Goal: Task Accomplishment & Management: Manage account settings

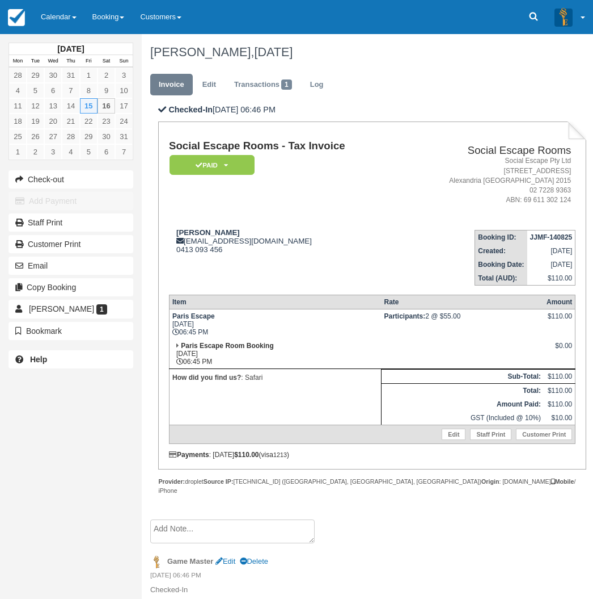
click at [89, 516] on div "August 2025 Mon Tue Wed Thu Fri Sat Sun 28 29 30 31 1 2 3 4 5 6 7 8 9 10 11 12 …" at bounding box center [71, 299] width 142 height 599
click at [53, 7] on link "Calendar" at bounding box center [59, 17] width 52 height 34
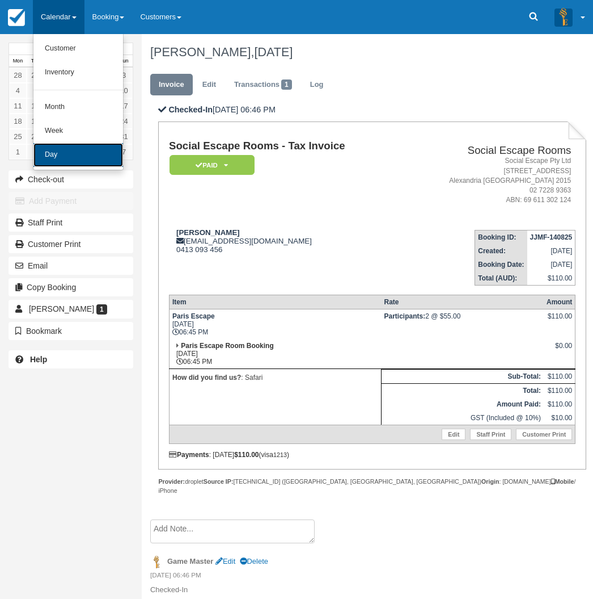
click at [73, 159] on link "Day" at bounding box center [78, 155] width 90 height 24
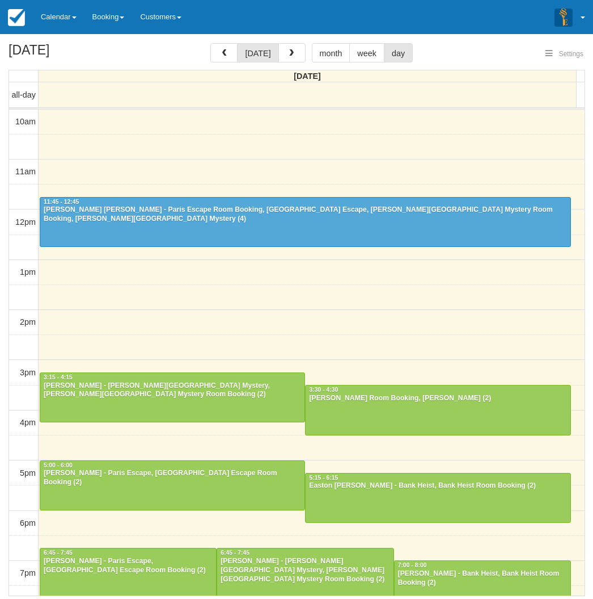
select select
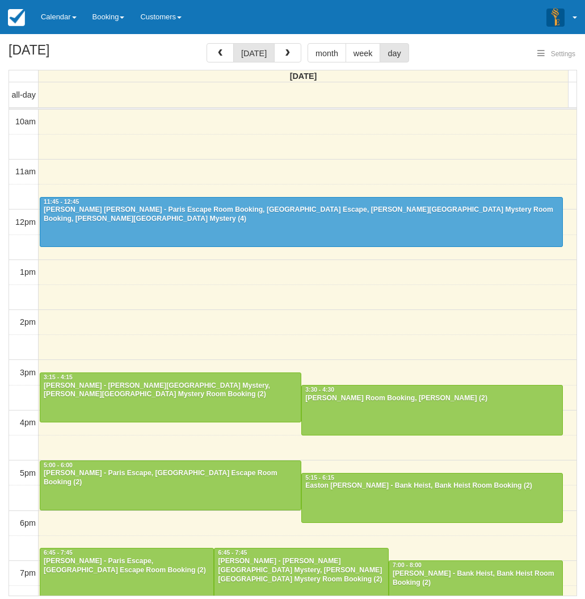
select select
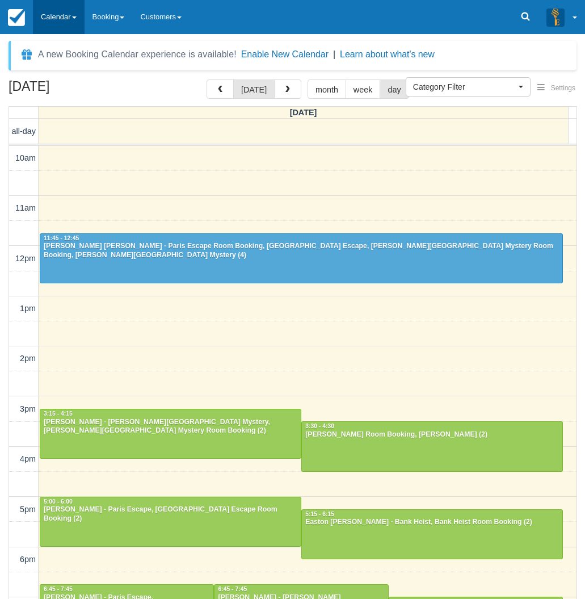
click at [61, 15] on link "Calendar" at bounding box center [59, 17] width 52 height 34
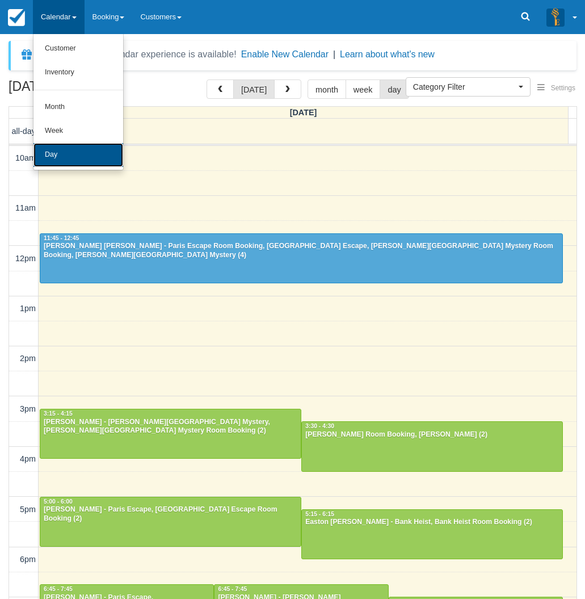
click at [56, 159] on link "Day" at bounding box center [78, 155] width 90 height 24
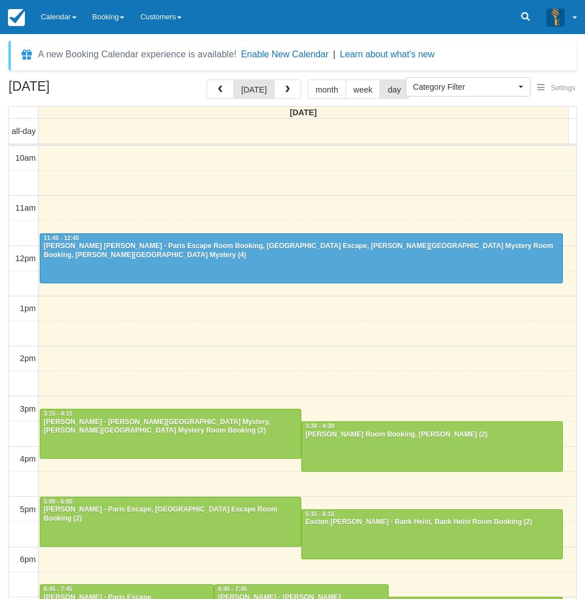
select select
click at [6, 360] on div "[DATE] [DATE] month week day [DATE] all-day 10am 11am 12pm 1pm 2pm 3pm 4pm 5pm …" at bounding box center [292, 355] width 585 height 553
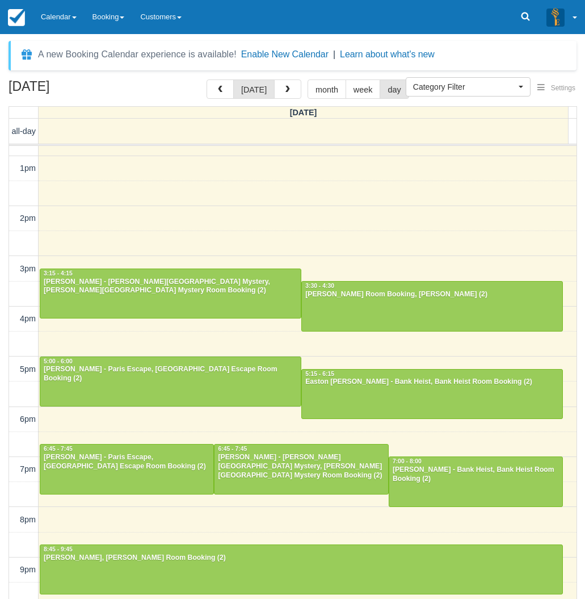
scroll to position [36, 0]
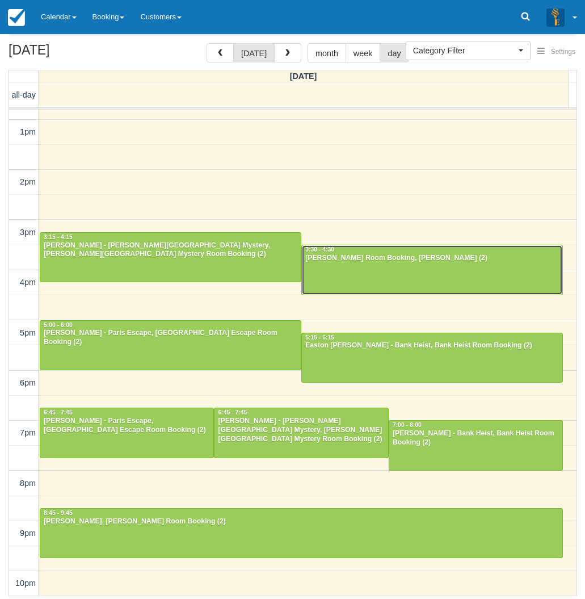
click at [361, 261] on div "[PERSON_NAME] Room Booking, [PERSON_NAME] (2)" at bounding box center [432, 258] width 255 height 9
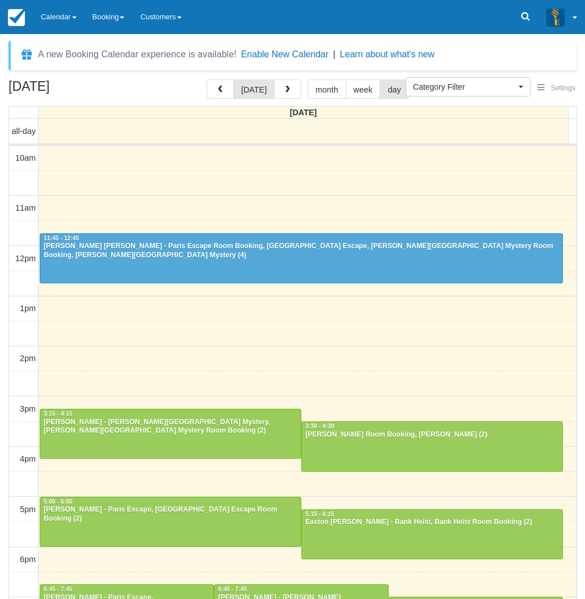
select select
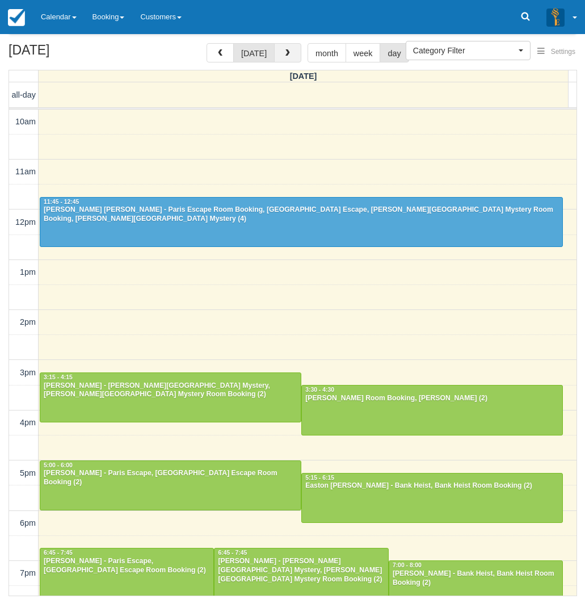
click at [284, 50] on span "button" at bounding box center [288, 53] width 8 height 8
